Goal: Check status

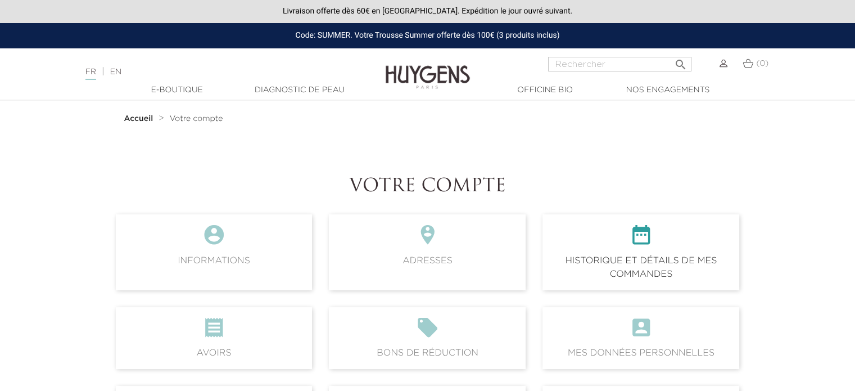
click at [630, 244] on icon "" at bounding box center [640, 238] width 179 height 30
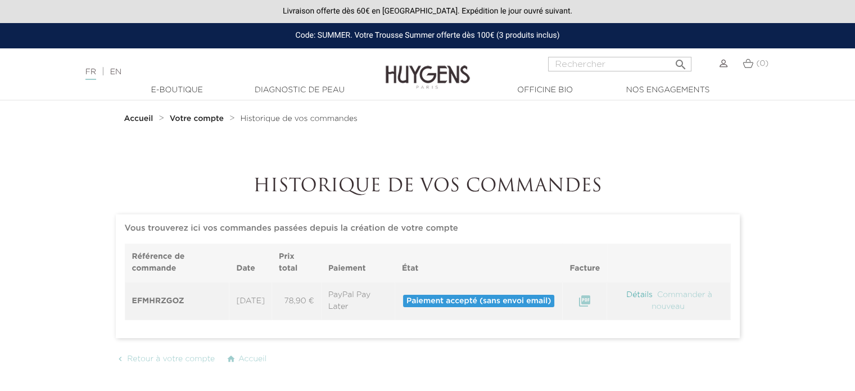
click at [636, 297] on link "Détails" at bounding box center [639, 295] width 29 height 8
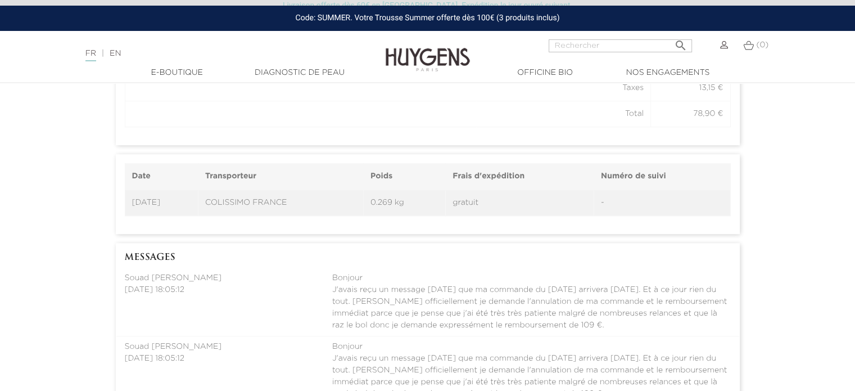
scroll to position [450, 0]
